Goal: Transaction & Acquisition: Purchase product/service

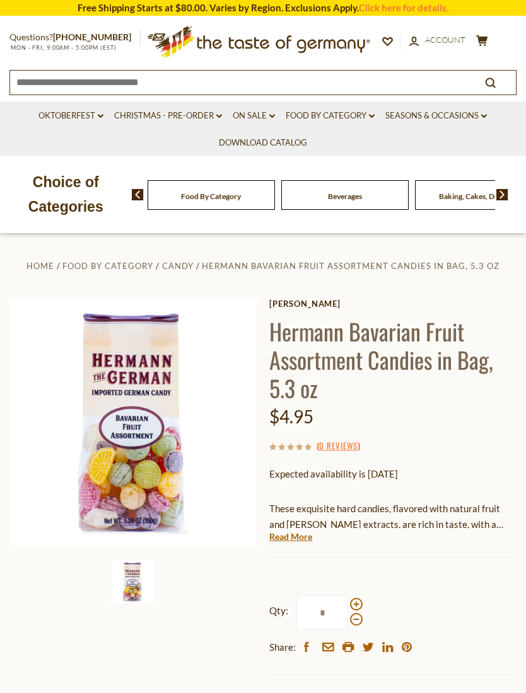
click at [304, 536] on link "Read More" at bounding box center [290, 537] width 43 height 13
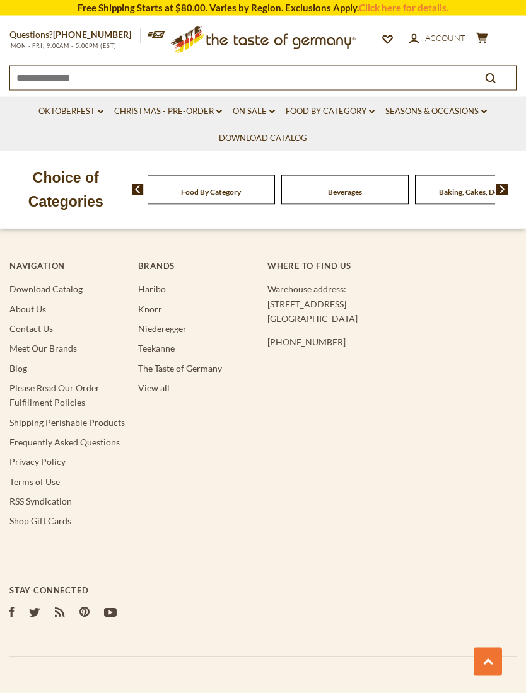
scroll to position [2323, 0]
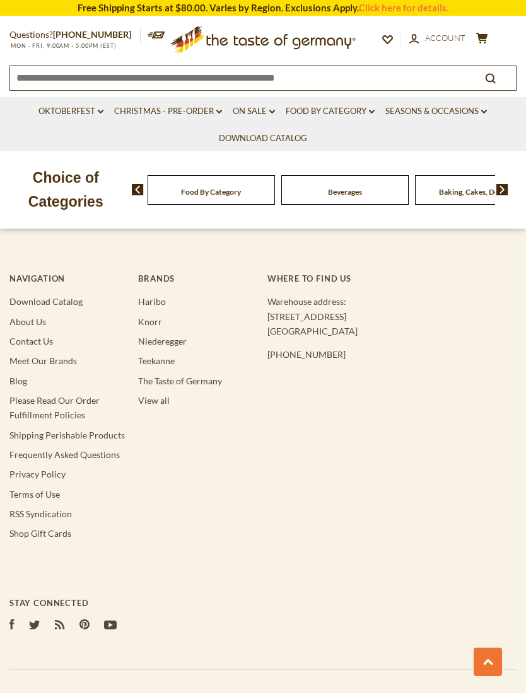
click at [107, 449] on link "Frequently Asked Questions" at bounding box center [64, 454] width 110 height 11
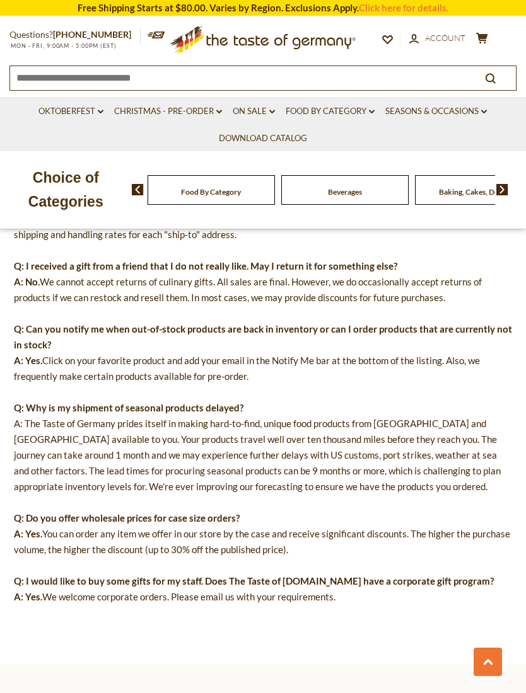
scroll to position [797, 0]
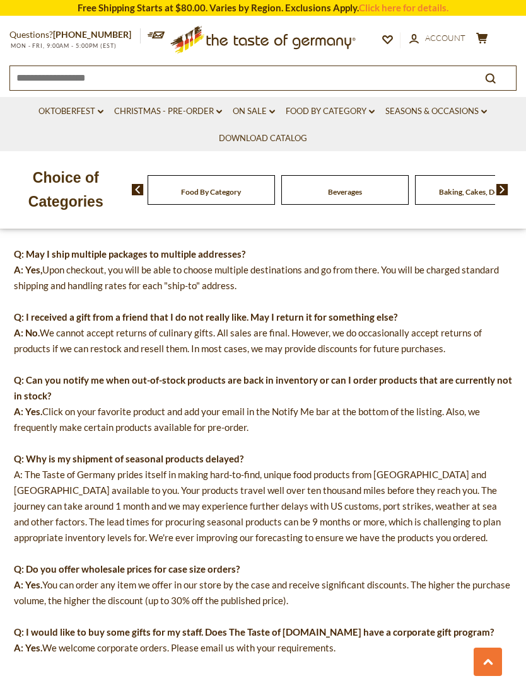
click at [341, 76] on input at bounding box center [237, 77] width 455 height 22
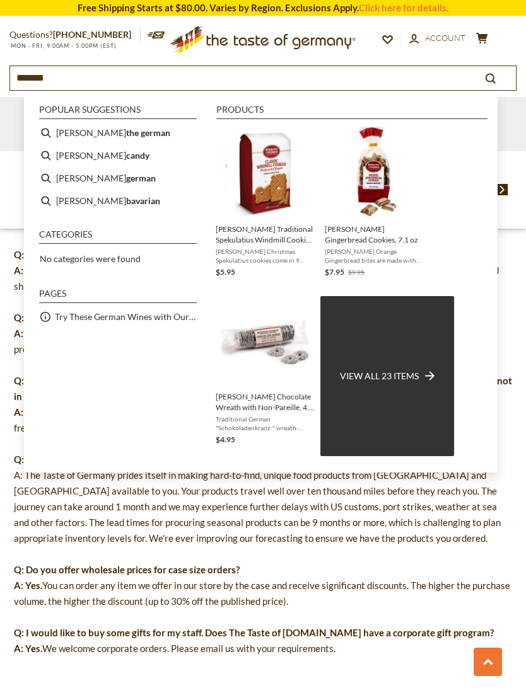
click at [124, 145] on li "hermann candy" at bounding box center [118, 155] width 168 height 23
type input "**********"
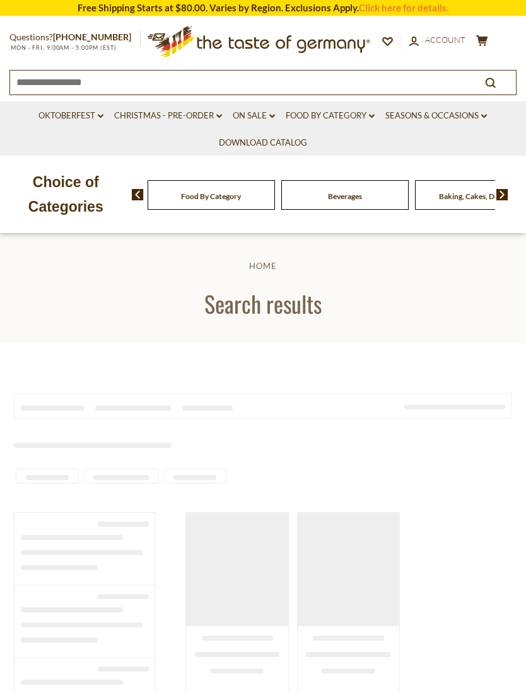
type input "**********"
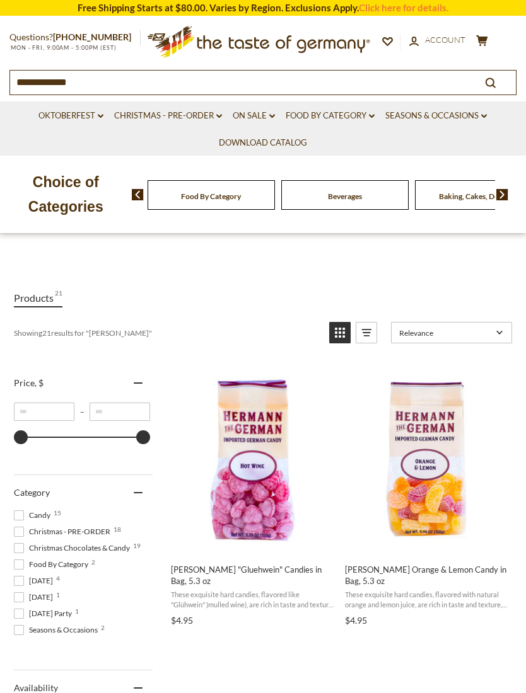
scroll to position [103, 0]
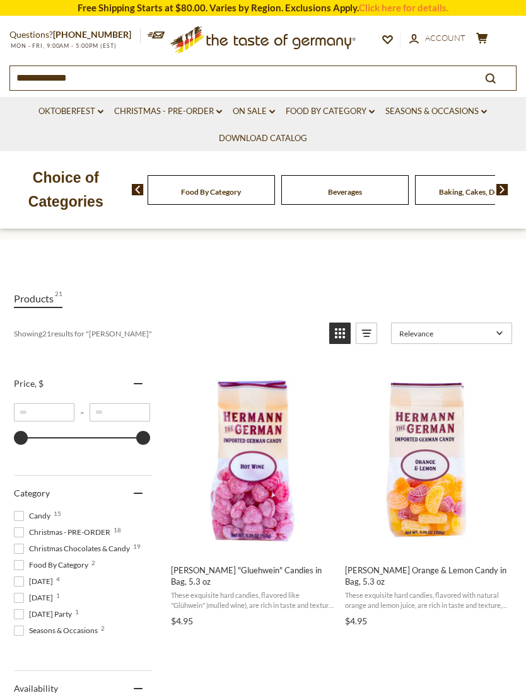
click at [448, 546] on button "Add to cart" at bounding box center [426, 541] width 166 height 27
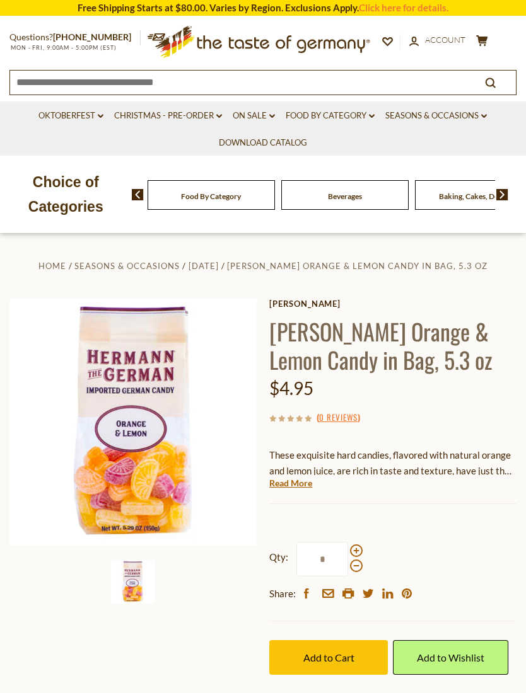
click at [376, 470] on p "These exquisite hard candies, flavored with natural orange and lemon juice, are…" at bounding box center [392, 463] width 247 height 32
click at [294, 479] on link "Read More" at bounding box center [290, 483] width 43 height 13
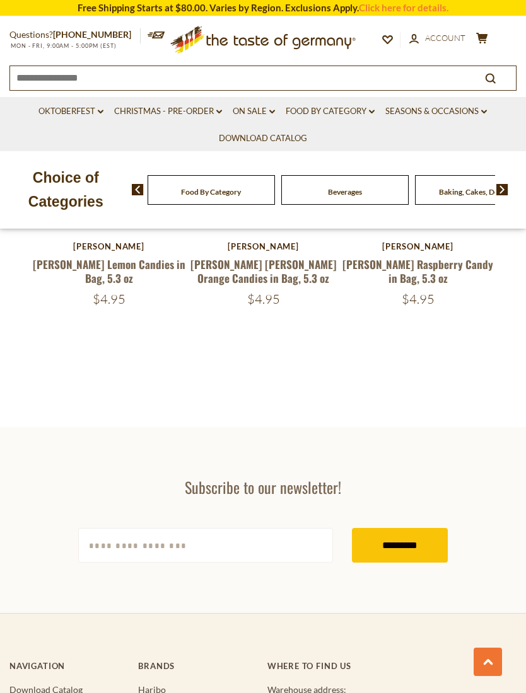
scroll to position [1856, 0]
